Goal: Information Seeking & Learning: Check status

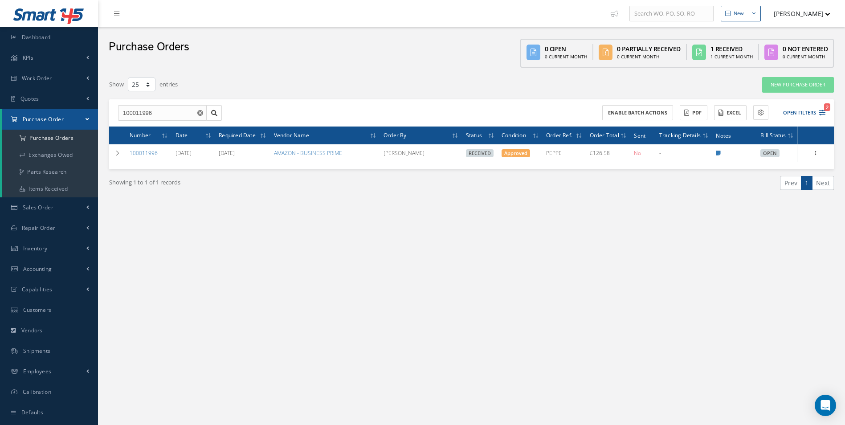
select select "25"
click at [53, 239] on link "Inventory" at bounding box center [49, 248] width 98 height 20
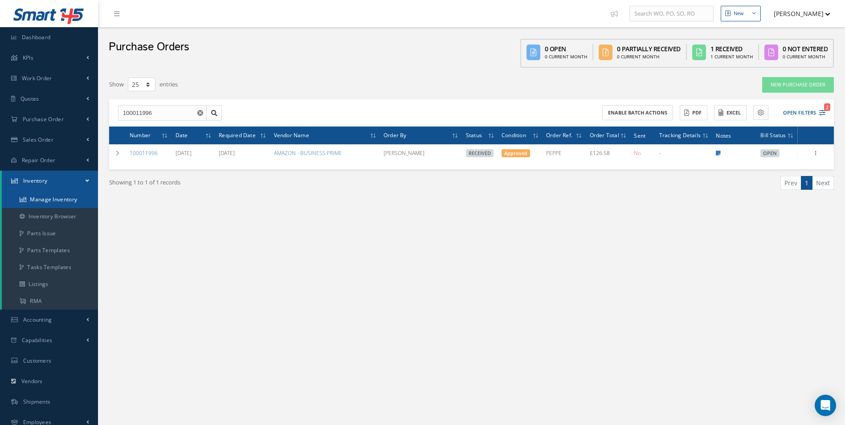
click at [68, 198] on link "Manage Inventory" at bounding box center [50, 199] width 96 height 17
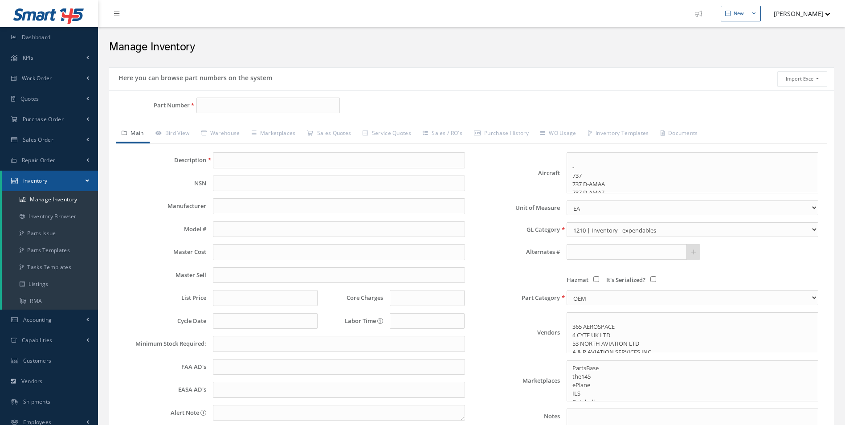
select select
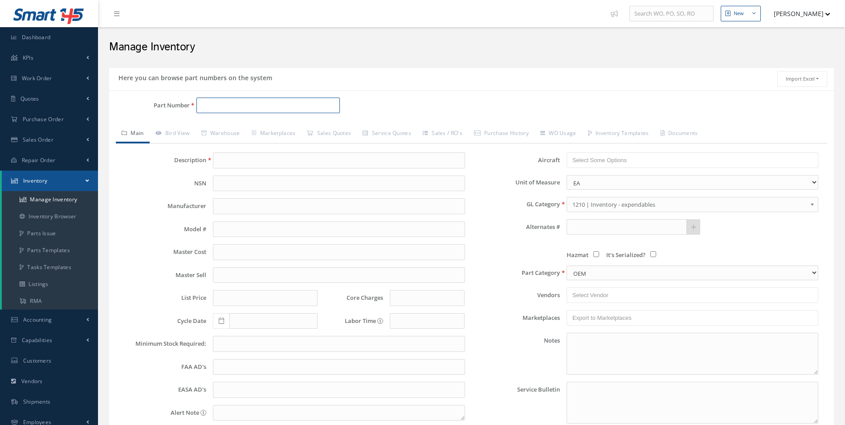
click at [208, 105] on input "Part Number" at bounding box center [269, 106] width 144 height 16
paste input "2011-1-892-8026"
type input "2011-1-892-8026"
click at [249, 128] on span "2011-1-892-8026" at bounding box center [239, 128] width 80 height 9
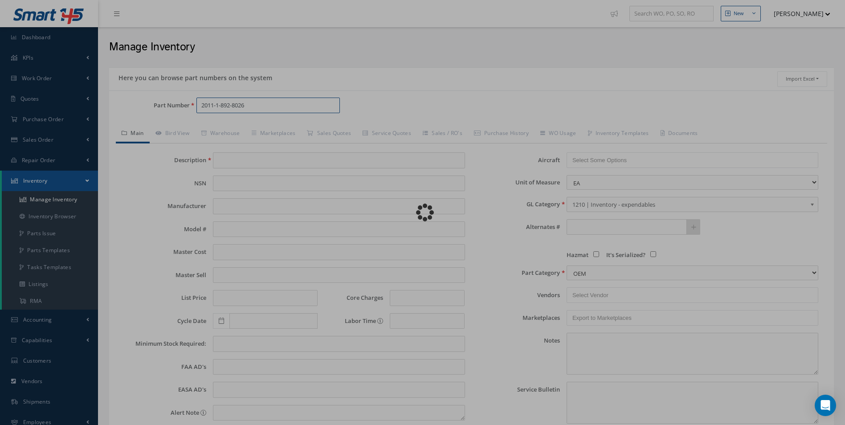
type input "SEAT BELT"
type input "0.00"
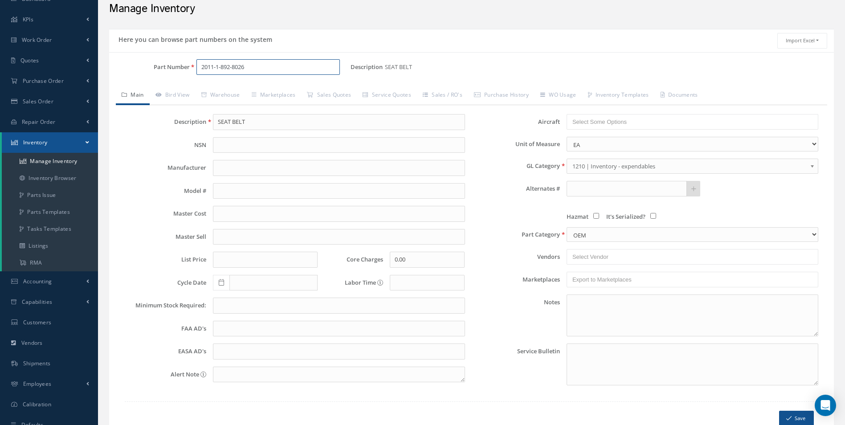
scroll to position [84, 0]
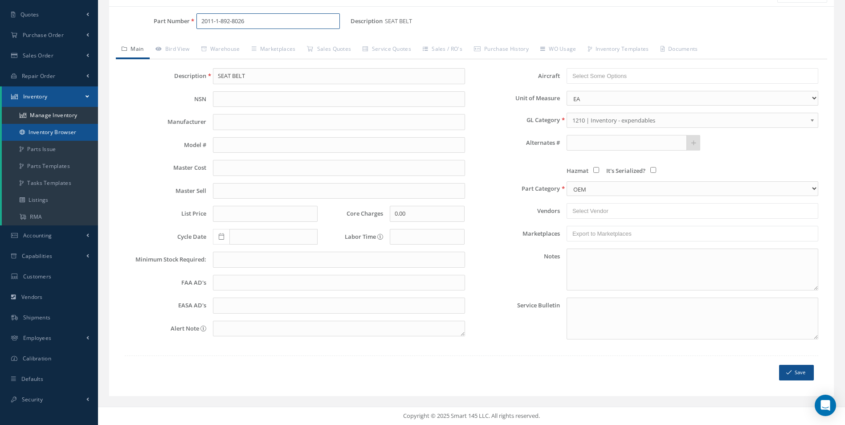
type input "2011-1-892-8026"
click at [62, 130] on link "Inventory Browser" at bounding box center [50, 132] width 96 height 17
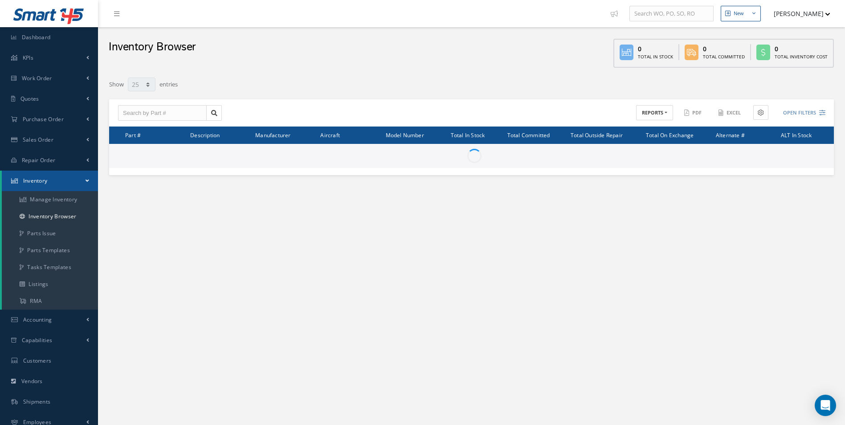
select select "25"
click at [162, 114] on input "text" at bounding box center [162, 113] width 89 height 16
paste input "2011-1-892-8026"
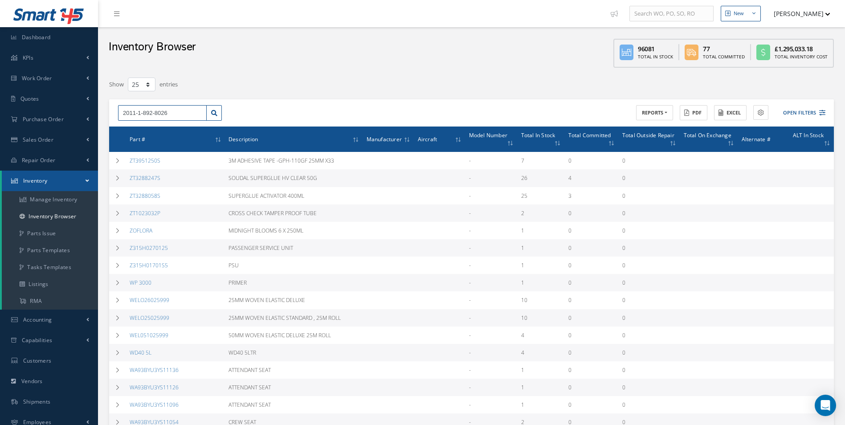
type input "2011-1-892-8026"
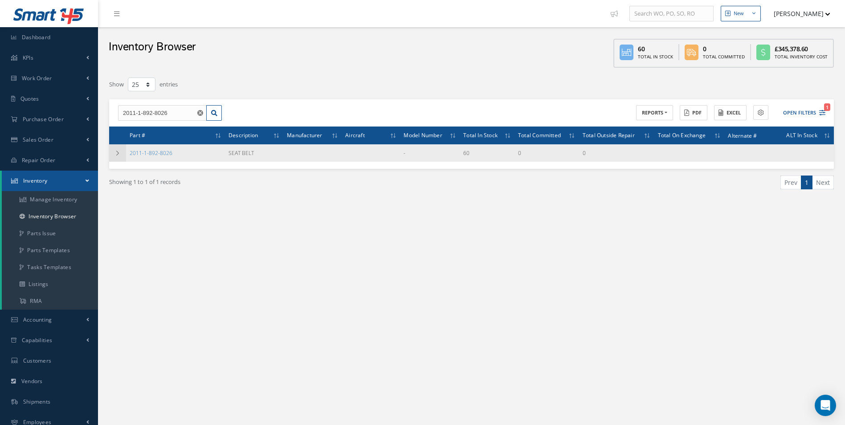
click at [115, 158] on td at bounding box center [117, 152] width 17 height 17
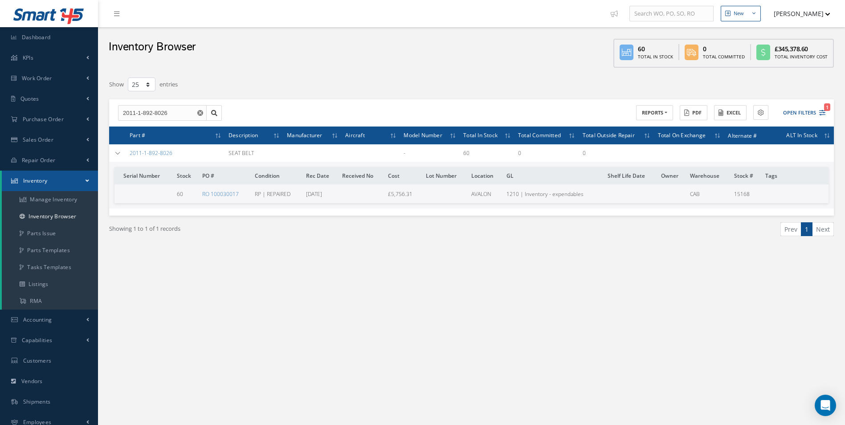
click at [683, 225] on ul "Prev 1 Next" at bounding box center [657, 229] width 356 height 14
click at [117, 157] on td at bounding box center [117, 152] width 17 height 17
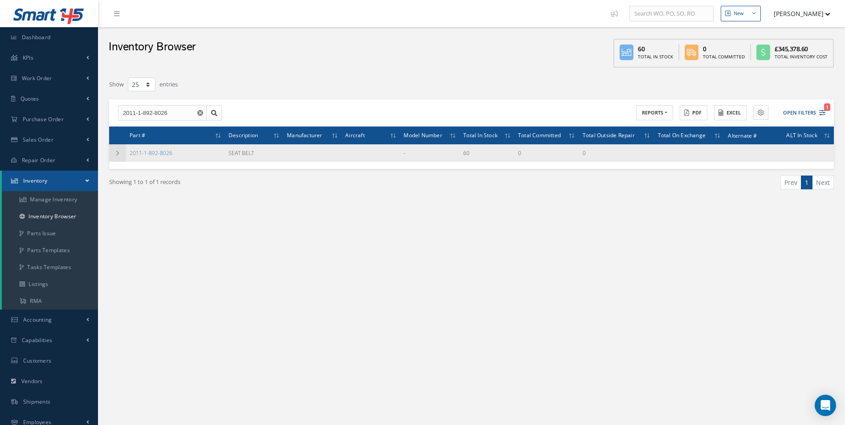
click at [117, 157] on td at bounding box center [117, 152] width 17 height 17
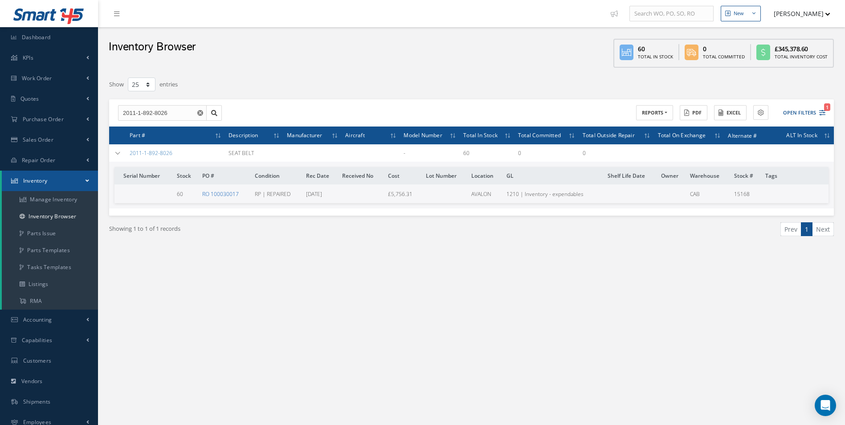
click at [212, 195] on link "RO 100030017" at bounding box center [220, 194] width 37 height 8
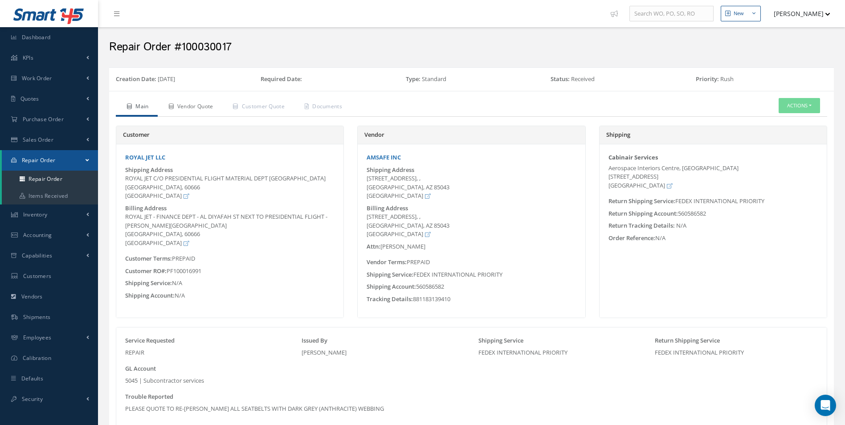
click at [205, 107] on link "Vendor Quote" at bounding box center [190, 107] width 65 height 19
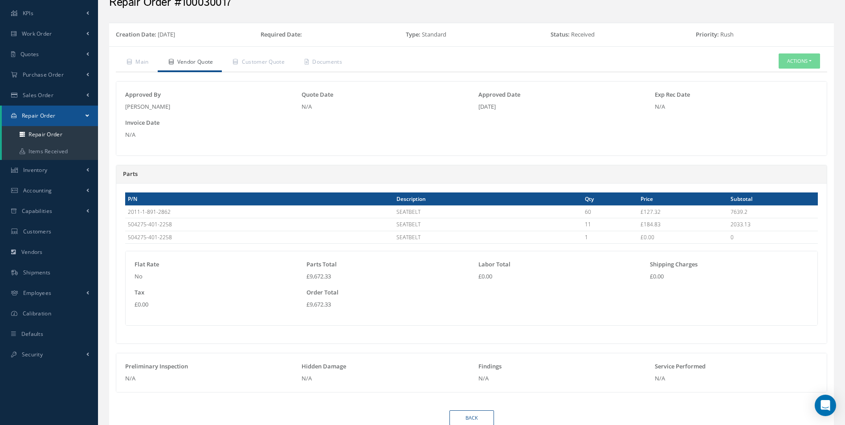
scroll to position [88, 0]
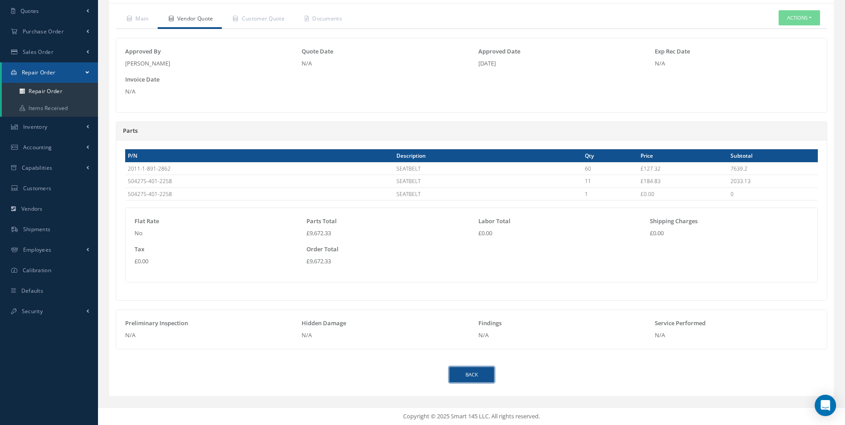
click at [468, 372] on link "Back" at bounding box center [472, 375] width 45 height 16
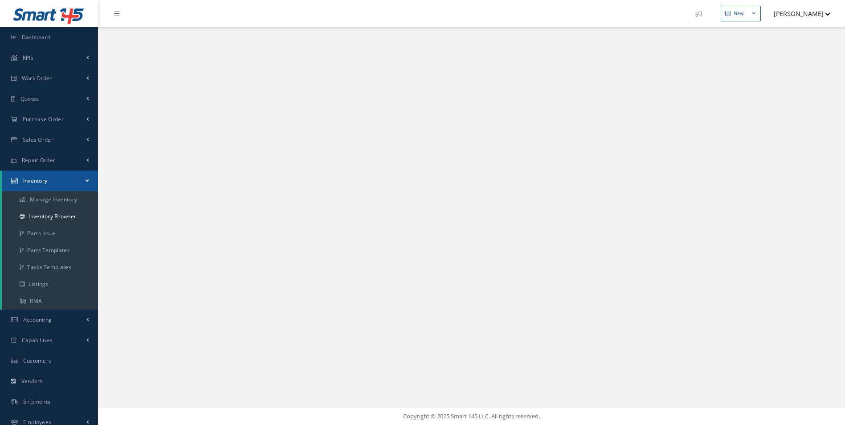
select select "25"
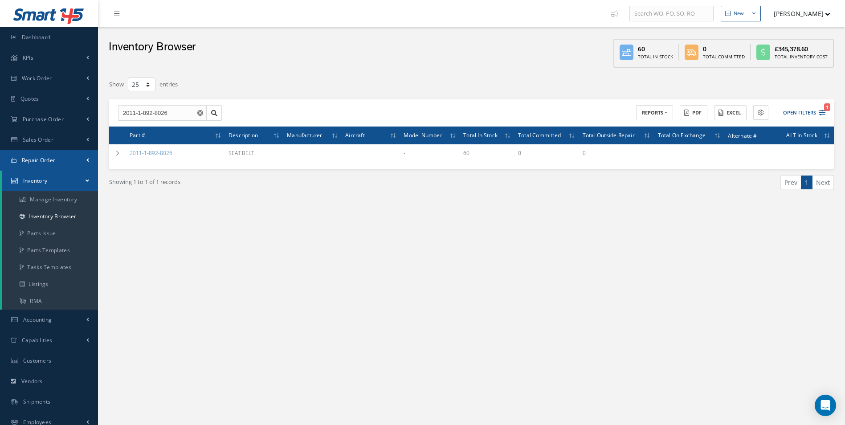
click at [65, 154] on link "Repair Order" at bounding box center [49, 160] width 98 height 20
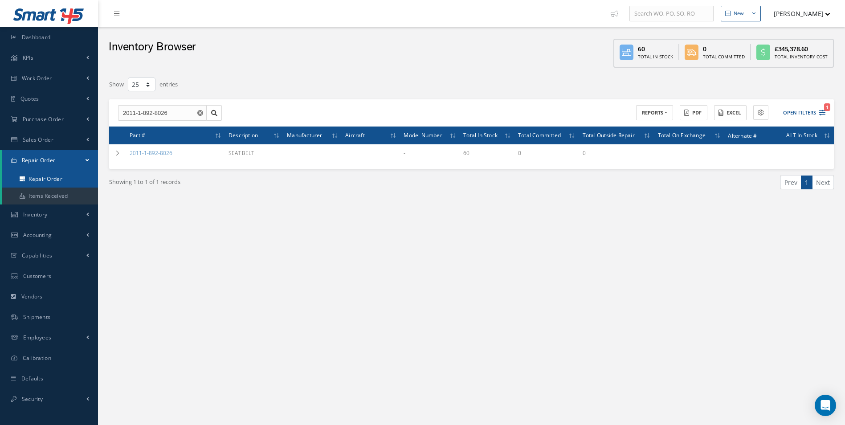
click at [49, 176] on link "Repair Order" at bounding box center [50, 179] width 96 height 17
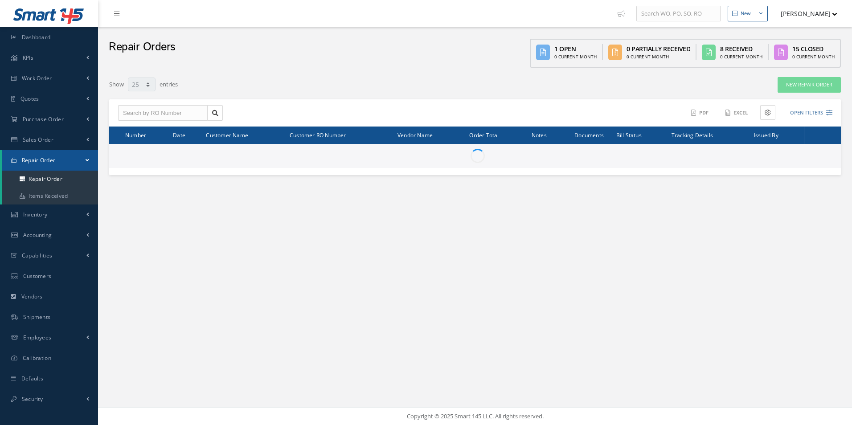
select select "25"
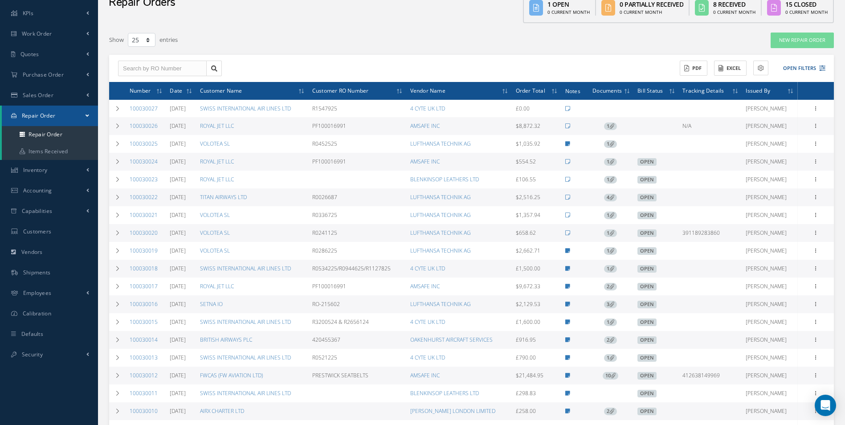
scroll to position [89, 0]
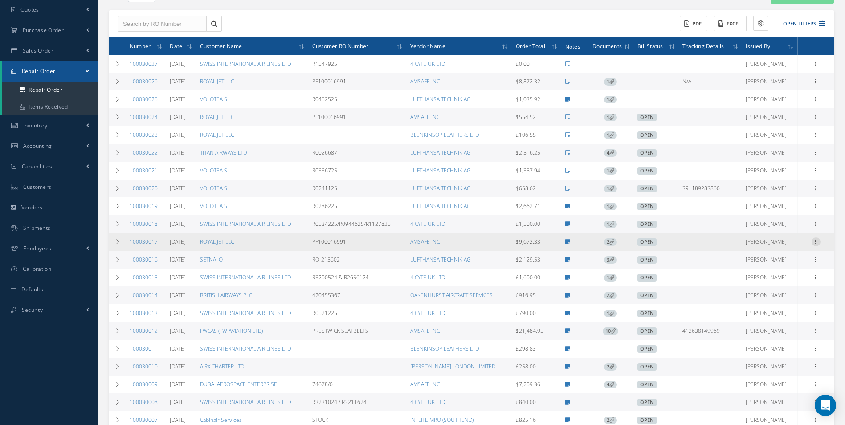
click at [817, 242] on icon at bounding box center [816, 241] width 9 height 7
click at [772, 290] on link "Invoice" at bounding box center [775, 294] width 70 height 12
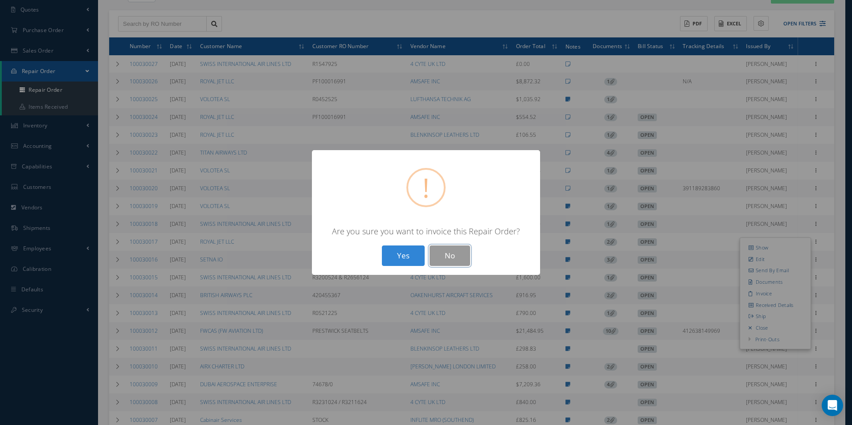
click at [464, 256] on button "No" at bounding box center [450, 256] width 41 height 21
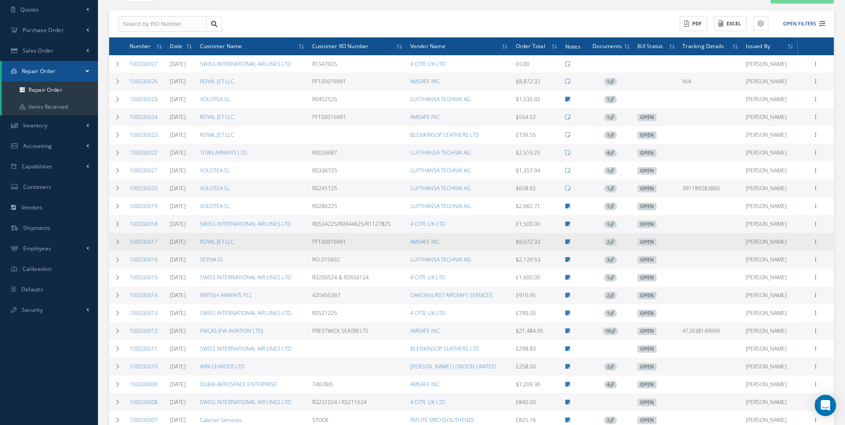
click at [614, 243] on span "2" at bounding box center [610, 242] width 13 height 8
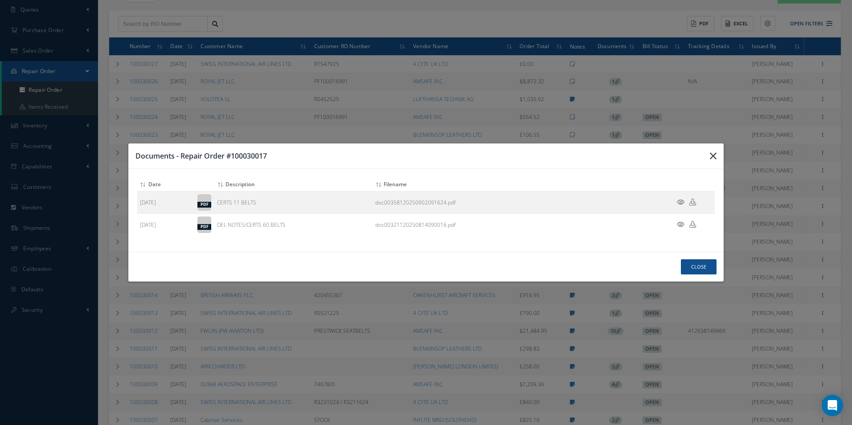
click at [711, 158] on icon "button" at bounding box center [713, 156] width 7 height 11
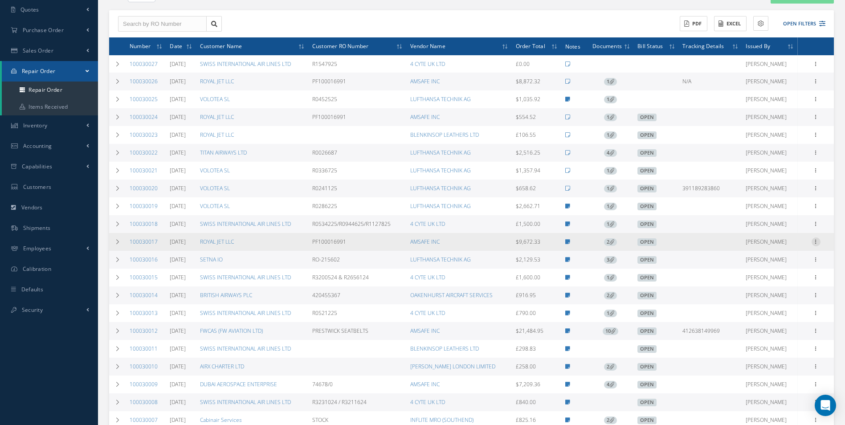
click at [819, 242] on icon at bounding box center [816, 241] width 9 height 7
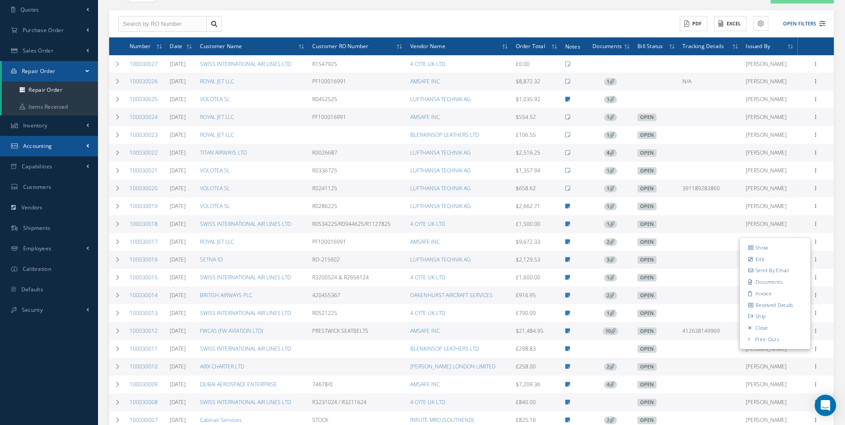
click at [82, 142] on link "Accounting" at bounding box center [49, 146] width 98 height 20
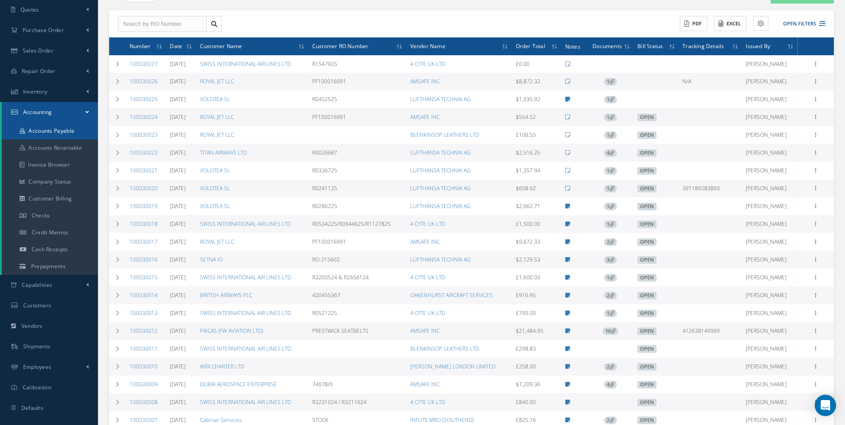
click at [67, 132] on link "Accounts Payable" at bounding box center [50, 131] width 96 height 17
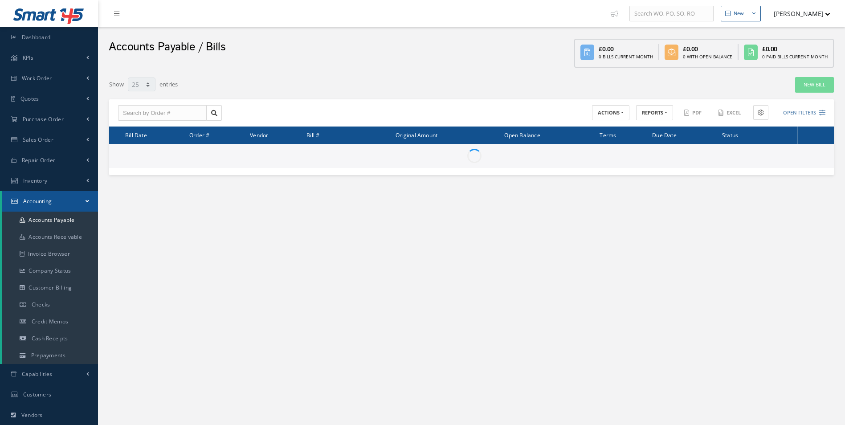
select select "25"
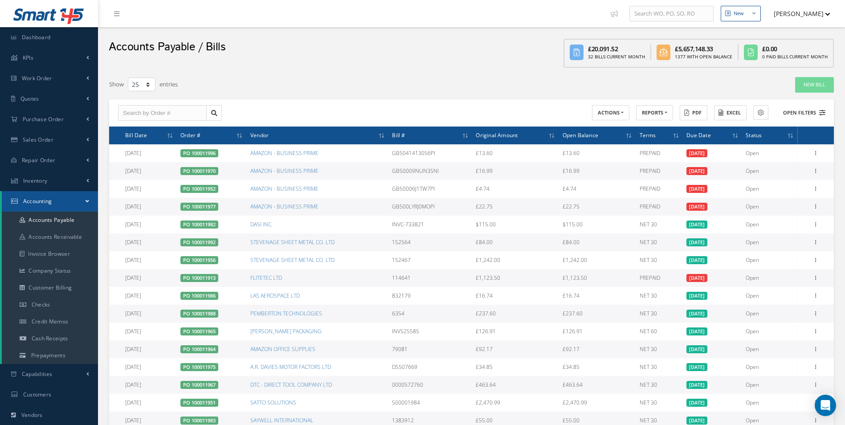
click at [806, 112] on button "Open Filters" at bounding box center [800, 113] width 50 height 15
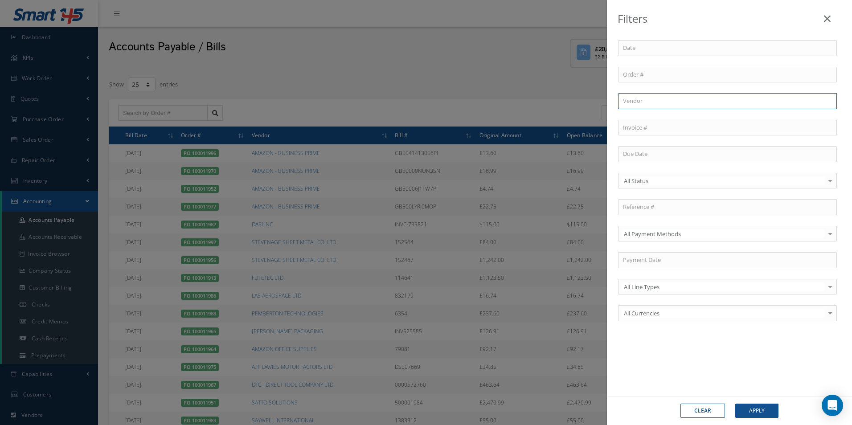
click at [643, 103] on input "text" at bounding box center [727, 101] width 219 height 16
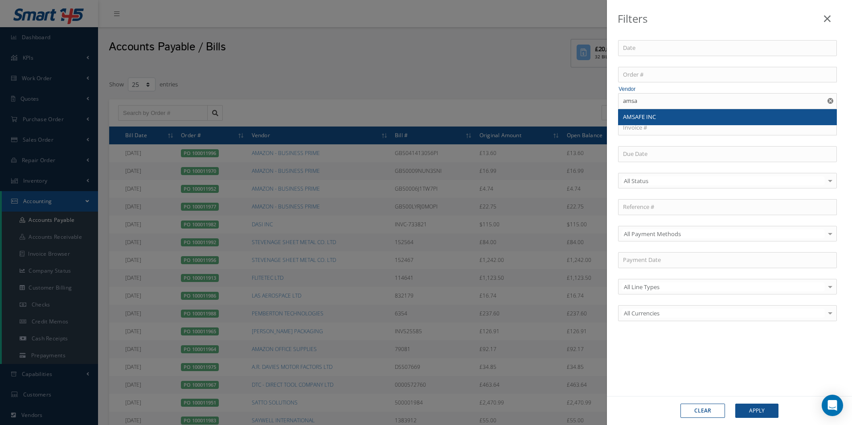
click at [655, 118] on span "AMSAFE INC" at bounding box center [639, 117] width 33 height 8
type input "AMSAFE INC"
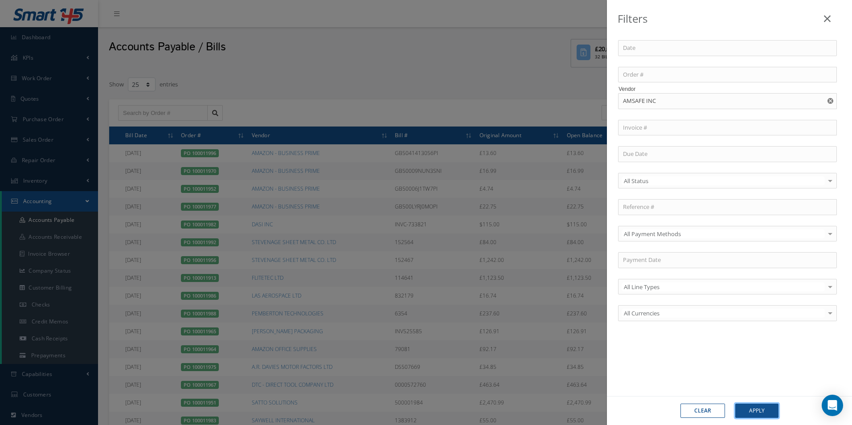
click at [758, 405] on button "Apply" at bounding box center [756, 411] width 43 height 14
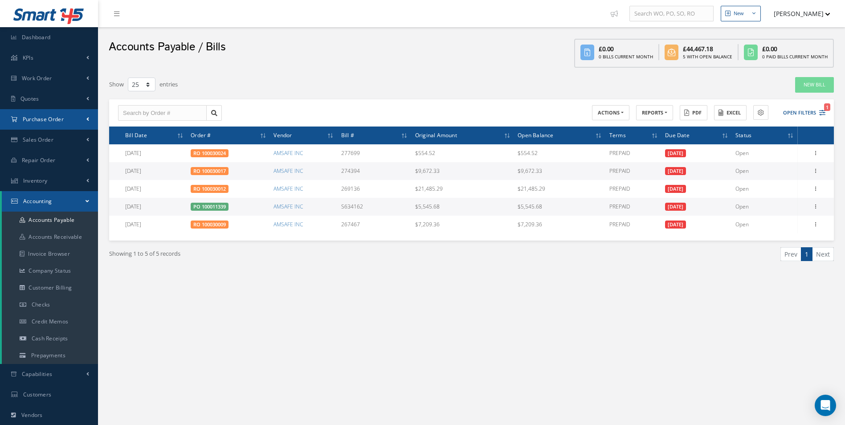
click at [56, 114] on link "Purchase Order" at bounding box center [49, 119] width 98 height 20
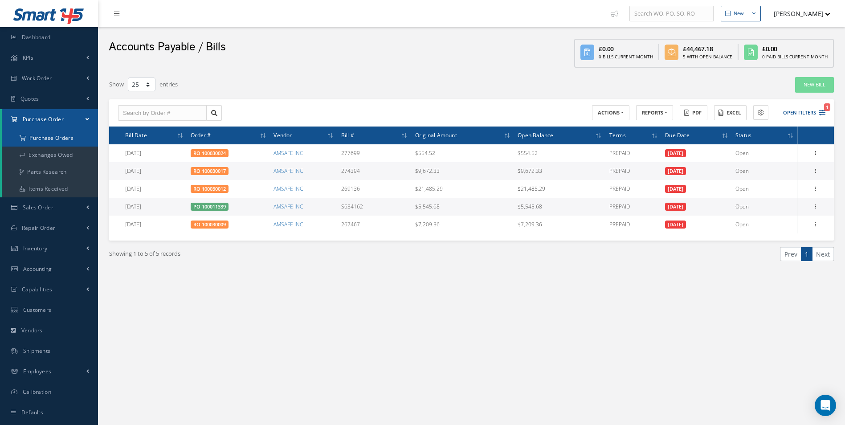
click at [50, 136] on a=1&status_id=2&status_id=3&status_id=5&collapsedFilters"] "Purchase Orders" at bounding box center [50, 138] width 96 height 17
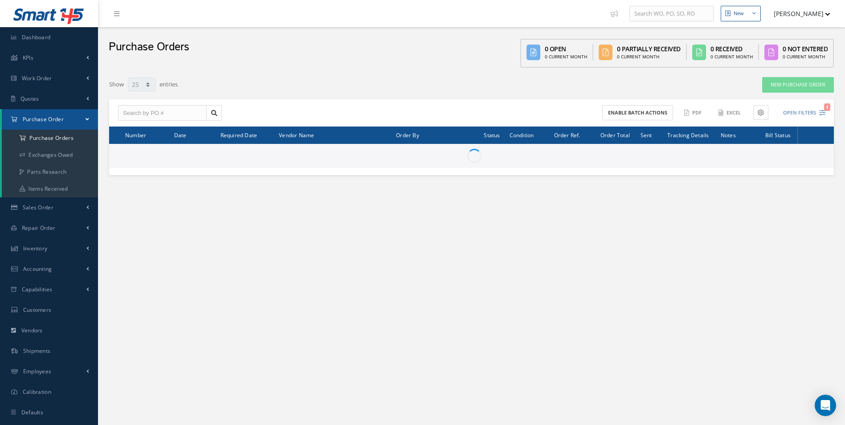
select select "25"
